Goal: Task Accomplishment & Management: Complete application form

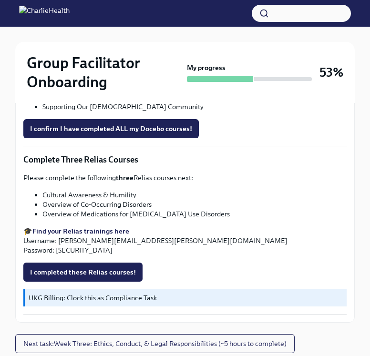
scroll to position [761, 0]
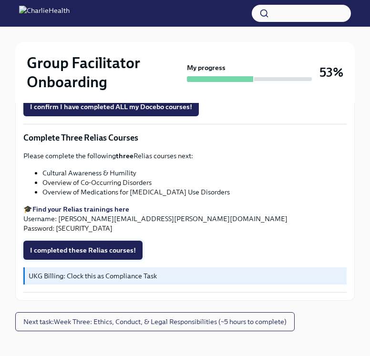
click at [58, 246] on span "I completed these Relias courses!" at bounding box center [83, 251] width 106 height 10
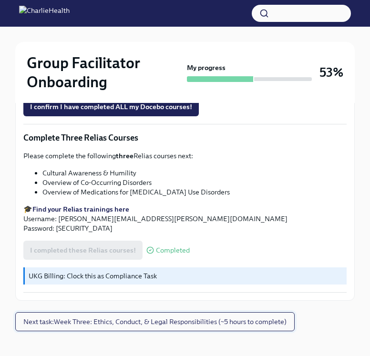
click at [88, 317] on span "Next task : Week Three: Ethics, Conduct, & Legal Responsibilities (~5 hours to …" at bounding box center [154, 322] width 263 height 10
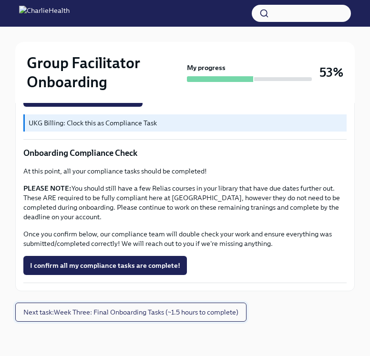
scroll to position [604, 0]
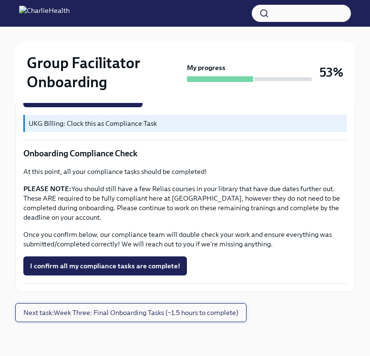
click at [117, 314] on span "Next task : Week Three: Final Onboarding Tasks (~1.5 hours to complete)" at bounding box center [130, 313] width 215 height 10
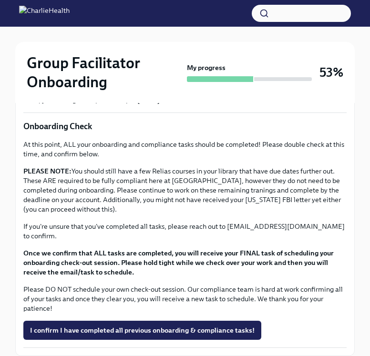
scroll to position [844, 0]
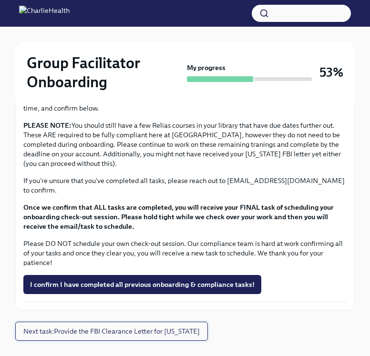
click at [88, 327] on span "Next task : Provide the FBI Clearance Letter for [US_STATE]" at bounding box center [111, 332] width 176 height 10
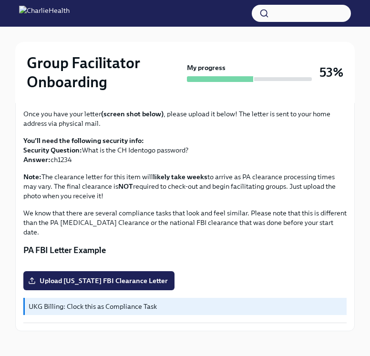
scroll to position [252, 0]
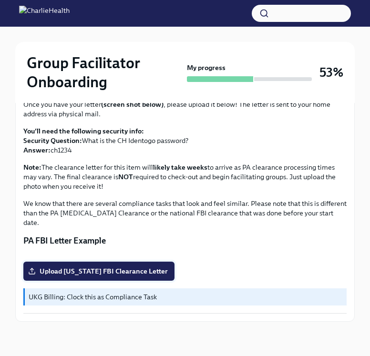
click at [75, 268] on span "Upload [US_STATE] FBI Clearance Letter" at bounding box center [99, 272] width 138 height 10
click at [0, 0] on input "Upload [US_STATE] FBI Clearance Letter" at bounding box center [0, 0] width 0 height 0
click at [93, 272] on span "Upload [US_STATE] FBI Clearance Letter" at bounding box center [99, 272] width 138 height 10
click at [0, 0] on input "Upload [US_STATE] FBI Clearance Letter" at bounding box center [0, 0] width 0 height 0
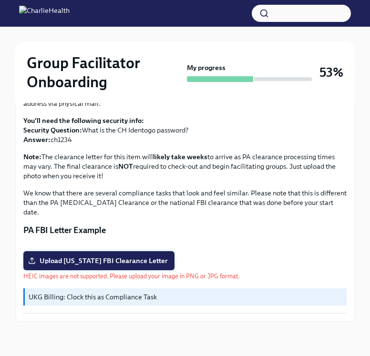
click at [119, 266] on span "Upload [US_STATE] FBI Clearance Letter" at bounding box center [99, 261] width 138 height 10
click at [0, 0] on input "Upload [US_STATE] FBI Clearance Letter" at bounding box center [0, 0] width 0 height 0
click at [149, 266] on span "Upload [US_STATE] FBI Clearance Letter" at bounding box center [99, 261] width 138 height 10
click at [0, 0] on input "Upload [US_STATE] FBI Clearance Letter" at bounding box center [0, 0] width 0 height 0
click at [111, 266] on span "Upload [US_STATE] FBI Clearance Letter" at bounding box center [99, 261] width 138 height 10
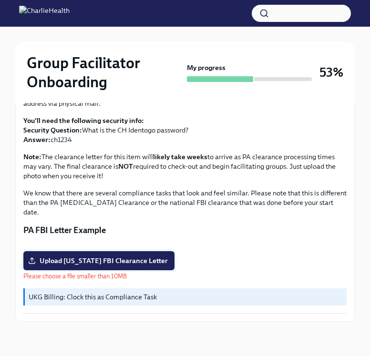
click at [0, 0] on input "Upload [US_STATE] FBI Clearance Letter" at bounding box center [0, 0] width 0 height 0
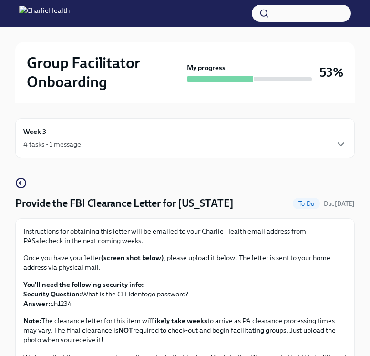
click at [204, 142] on div "4 tasks • 1 message" at bounding box center [184, 144] width 323 height 11
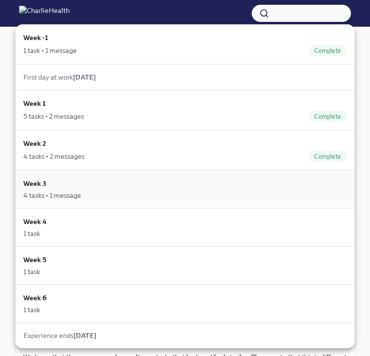
click at [149, 187] on div "Week 3 4 tasks • 1 message" at bounding box center [184, 189] width 323 height 22
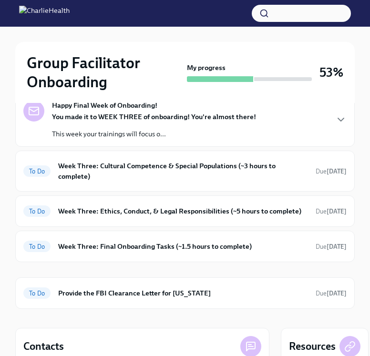
scroll to position [221, 0]
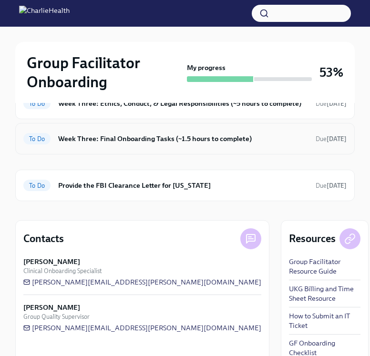
click at [152, 142] on h6 "Week Three: Final Onboarding Tasks (~1.5 hours to complete)" at bounding box center [183, 139] width 250 height 10
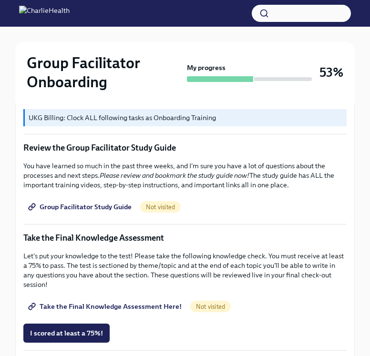
scroll to position [452, 0]
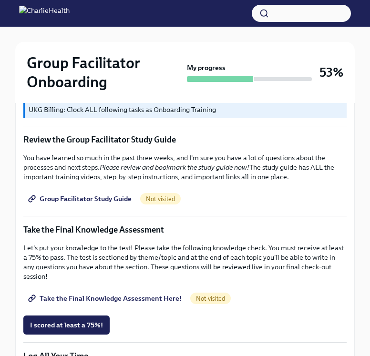
click at [103, 200] on span "Group Facilitator Study Guide" at bounding box center [81, 199] width 102 height 10
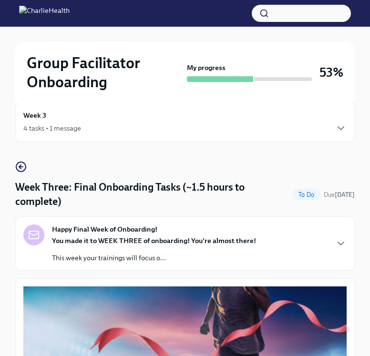
scroll to position [0, 0]
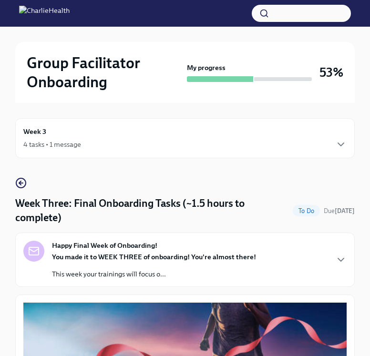
click at [79, 134] on div "Week 3 4 tasks • 1 message" at bounding box center [184, 138] width 323 height 24
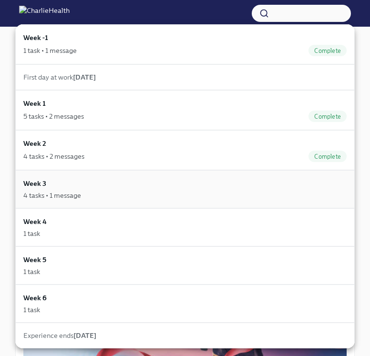
click at [55, 184] on div "Week 3 4 tasks • 1 message" at bounding box center [184, 189] width 323 height 22
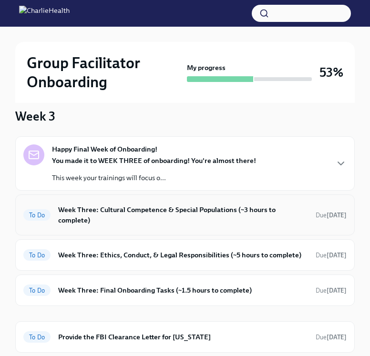
scroll to position [71, 0]
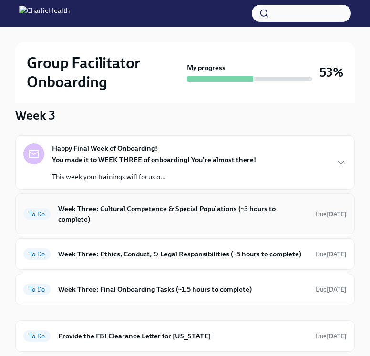
click at [91, 214] on h6 "Week Three: Cultural Competence & Special Populations (~3 hours to complete)" at bounding box center [183, 214] width 250 height 21
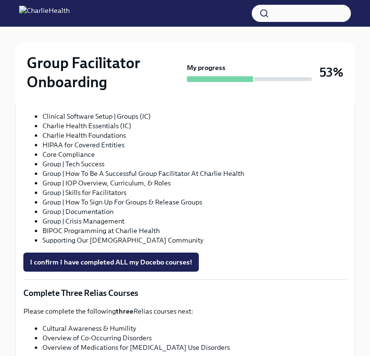
scroll to position [604, 0]
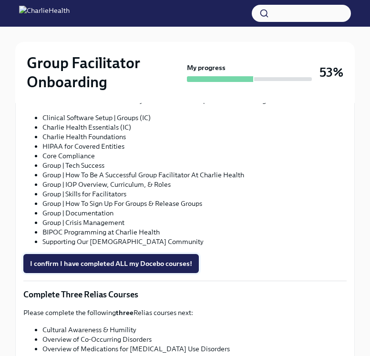
click at [92, 259] on span "I confirm I have completed ALL my Docebo courses!" at bounding box center [111, 264] width 162 height 10
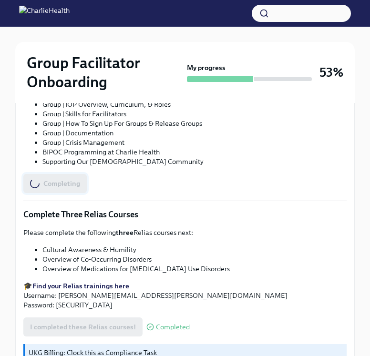
scroll to position [761, 0]
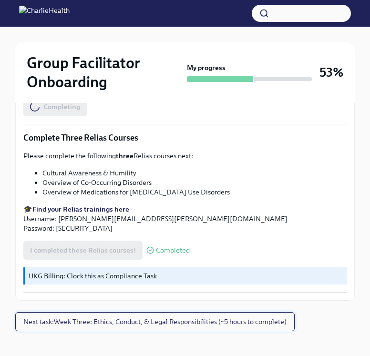
click at [89, 317] on span "Next task : Week Three: Ethics, Conduct, & Legal Responsibilities (~5 hours to …" at bounding box center [154, 322] width 263 height 10
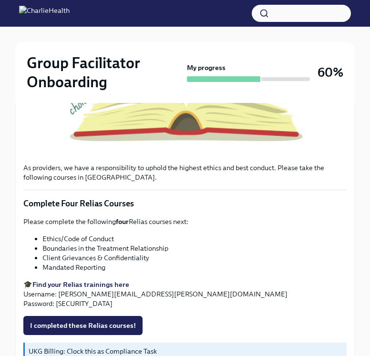
scroll to position [387, 0]
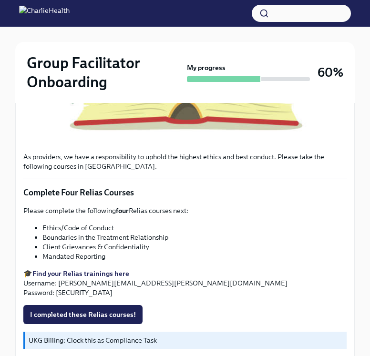
click at [68, 274] on strong "Find your Relias trainings here" at bounding box center [80, 273] width 97 height 9
click at [65, 271] on strong "Find your Relias trainings here" at bounding box center [80, 273] width 97 height 9
click at [65, 274] on strong "Find your Relias trainings here" at bounding box center [80, 273] width 97 height 9
